Goal: Information Seeking & Learning: Learn about a topic

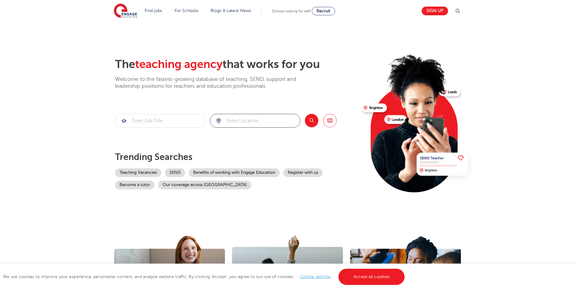
click at [281, 119] on input "search" at bounding box center [255, 120] width 90 height 13
click at [259, 139] on li "[GEOGRAPHIC_DATA]" at bounding box center [255, 138] width 86 height 12
type input "[GEOGRAPHIC_DATA]"
click at [310, 121] on button "Search" at bounding box center [311, 120] width 13 height 13
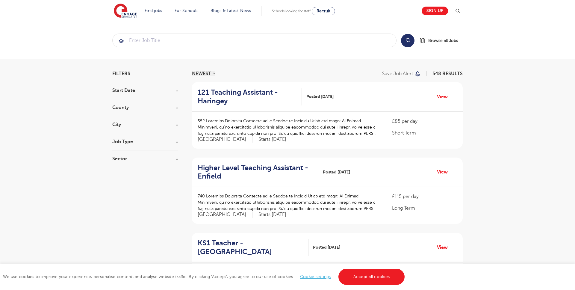
click at [174, 111] on div "County London 548 Hertfordshire 138 Leeds 52 West Sussex 17 Ealing 12 Show more" at bounding box center [145, 110] width 66 height 11
click at [178, 109] on h3 "County" at bounding box center [145, 107] width 66 height 5
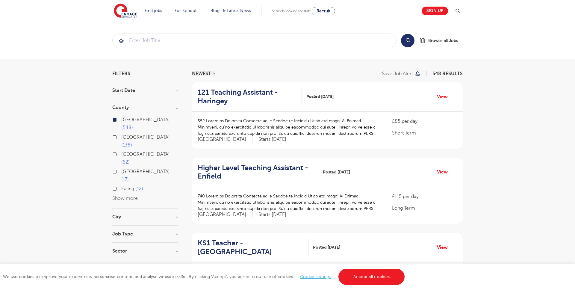
click at [131, 214] on h3 "City" at bounding box center [145, 216] width 66 height 5
click at [130, 273] on button "Show more" at bounding box center [124, 275] width 25 height 5
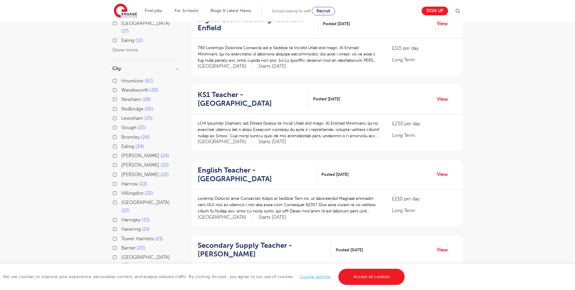
scroll to position [150, 0]
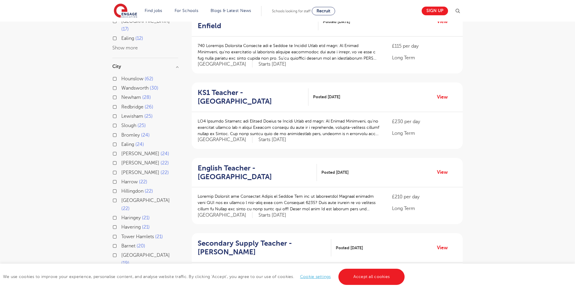
click at [121, 103] on label "Redbridge 26" at bounding box center [137, 107] width 32 height 8
click at [121, 104] on input "Redbridge 26" at bounding box center [123, 106] width 4 height 4
checkbox input "true"
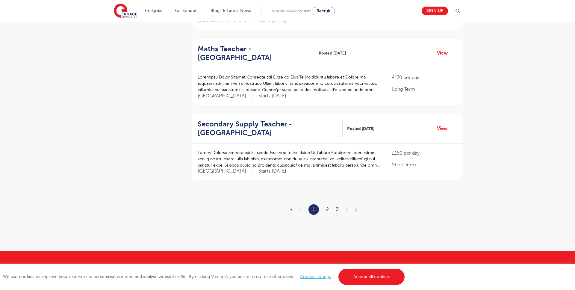
scroll to position [649, 0]
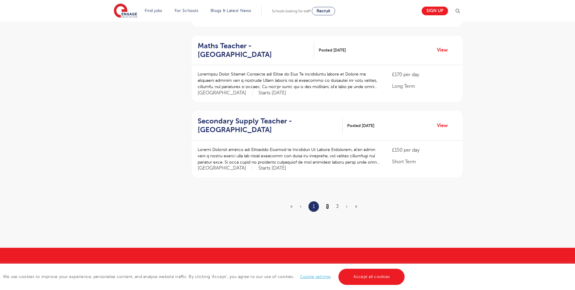
click at [327, 207] on link "2" at bounding box center [327, 206] width 3 height 5
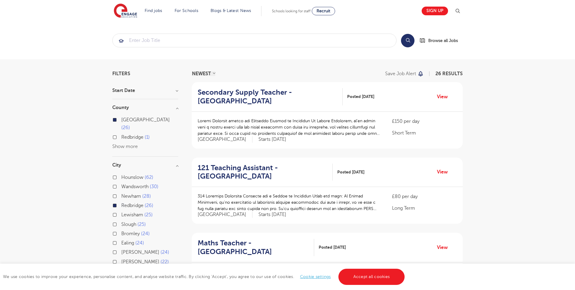
scroll to position [2, 0]
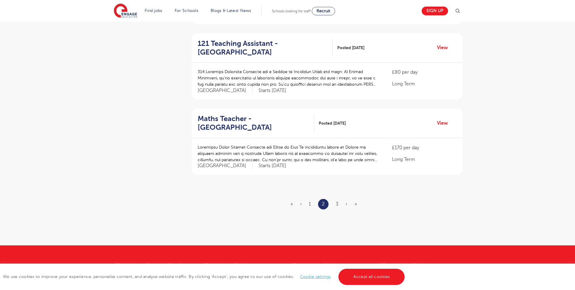
click at [339, 205] on ul "« ‹ 1 2 3 › »" at bounding box center [327, 204] width 74 height 10
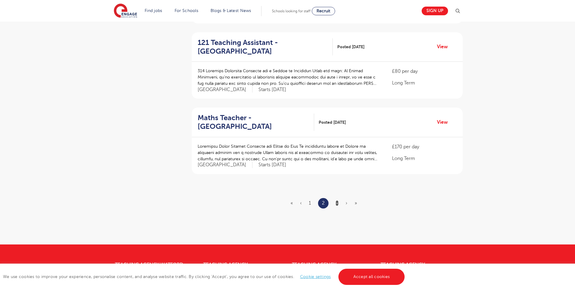
click at [336, 204] on li "3" at bounding box center [337, 203] width 3 height 8
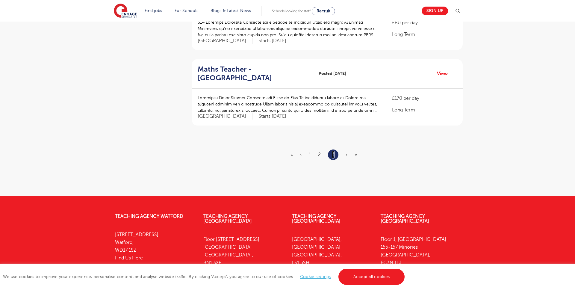
scroll to position [404, 0]
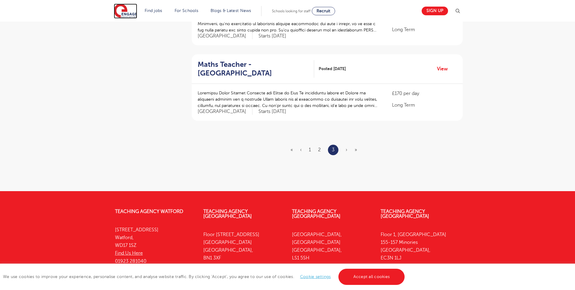
click at [121, 12] on img at bounding box center [125, 11] width 23 height 15
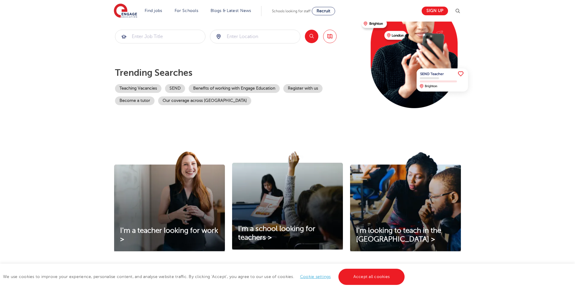
scroll to position [116, 0]
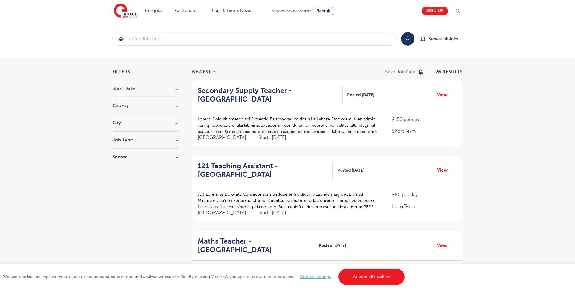
scroll to position [150, 0]
